Goal: Information Seeking & Learning: Learn about a topic

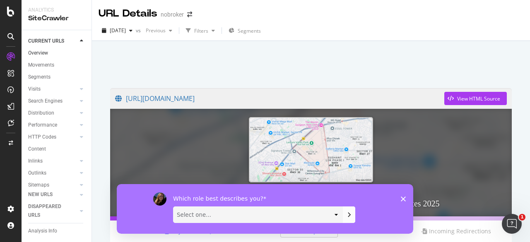
click at [48, 56] on link "Overview" at bounding box center [57, 53] width 58 height 9
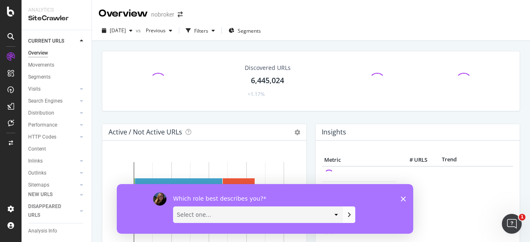
click at [39, 53] on div "Overview" at bounding box center [38, 53] width 20 height 9
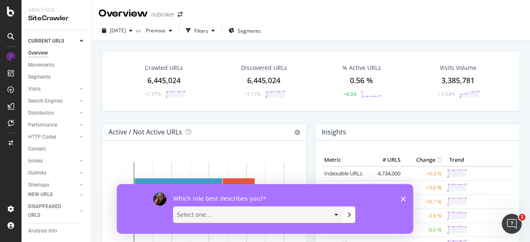
click at [403, 196] on icon "Close survey" at bounding box center [403, 198] width 5 height 5
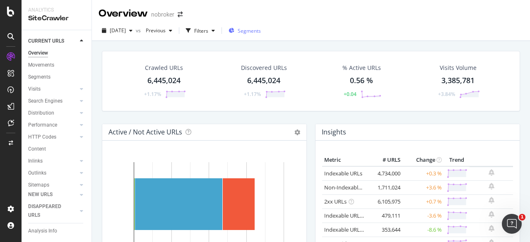
click at [252, 31] on span "Segments" at bounding box center [249, 30] width 23 height 7
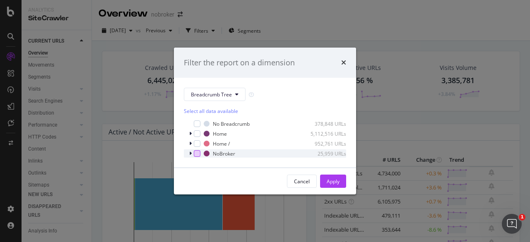
drag, startPoint x: 198, startPoint y: 160, endPoint x: 195, endPoint y: 153, distance: 7.5
click at [195, 153] on div "Breadcrumb Tree Select all data available No Breadcrumb 378,848 URLs Home 5,112…" at bounding box center [265, 123] width 182 height 90
click at [195, 153] on div "modal" at bounding box center [197, 153] width 7 height 7
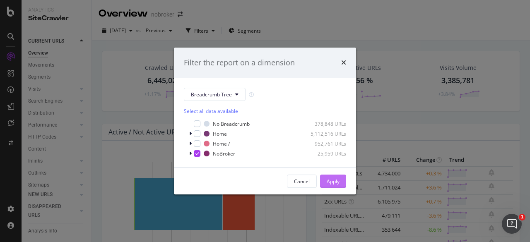
click at [330, 179] on div "Apply" at bounding box center [333, 181] width 13 height 7
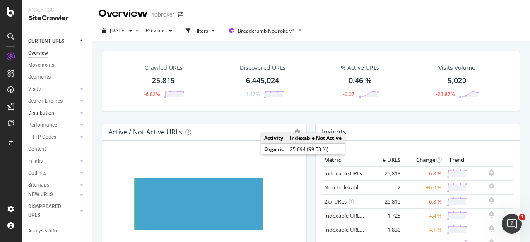
click at [55, 114] on link "Distribution" at bounding box center [52, 113] width 49 height 9
